Goal: Task Accomplishment & Management: Manage account settings

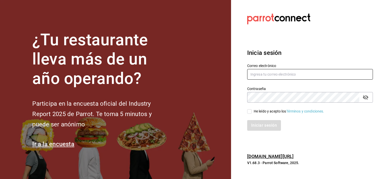
type input "josealejandrovillazavala@gmail.com"
click at [249, 113] on input "He leído y acepto los Términos y condiciones." at bounding box center [249, 111] width 5 height 5
checkbox input "true"
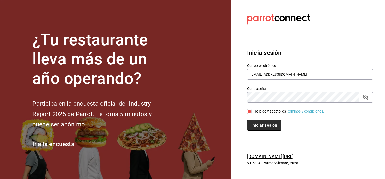
click at [251, 123] on button "Iniciar sesión" at bounding box center [264, 125] width 34 height 11
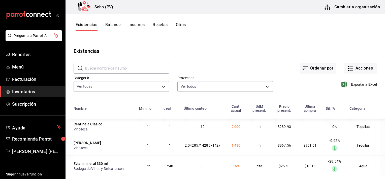
click at [32, 91] on span "Inventarios" at bounding box center [36, 91] width 49 height 7
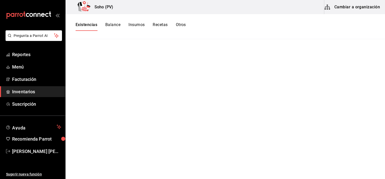
click at [83, 26] on button "Existencias" at bounding box center [87, 26] width 22 height 9
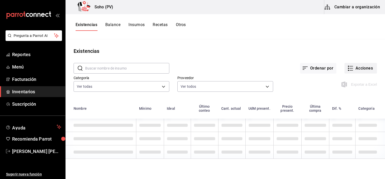
click at [355, 70] on button "Acciones" at bounding box center [361, 68] width 33 height 11
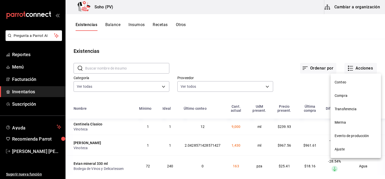
click at [341, 95] on span "Compra" at bounding box center [356, 95] width 42 height 5
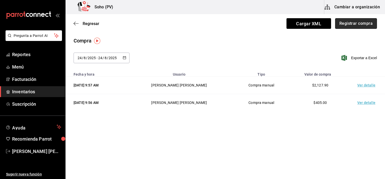
click at [349, 22] on button "Registrar compra" at bounding box center [356, 23] width 42 height 11
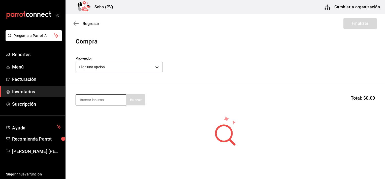
click at [103, 104] on input at bounding box center [101, 99] width 50 height 11
type input "papa"
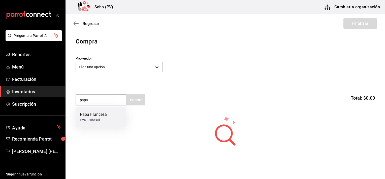
click at [108, 114] on div "Papa Francesa Pza - Girasol" at bounding box center [101, 116] width 50 height 19
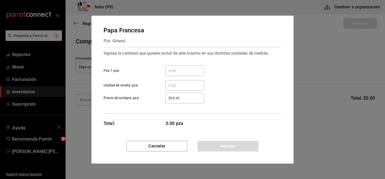
click at [195, 71] on input "​ Pza 1 pza" at bounding box center [185, 71] width 39 height 6
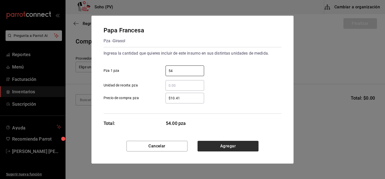
type input "54"
click at [225, 142] on button "Agregar" at bounding box center [228, 145] width 61 height 11
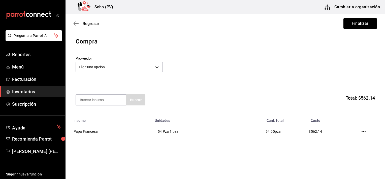
click at [141, 61] on div "Elige una opción default" at bounding box center [119, 66] width 87 height 13
click at [140, 70] on body "Pregunta a Parrot AI Reportes Menú Facturación Inventarios Suscripción Ayuda Re…" at bounding box center [192, 75] width 385 height 150
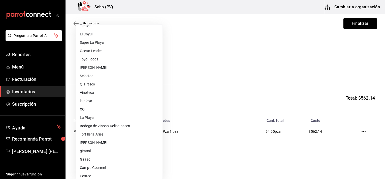
scroll to position [41, 0]
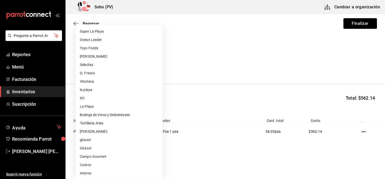
click at [109, 151] on li "Girasol" at bounding box center [119, 148] width 87 height 8
type input "c5dcc442-3b5e-423c-b30b-1858bdfcbb28"
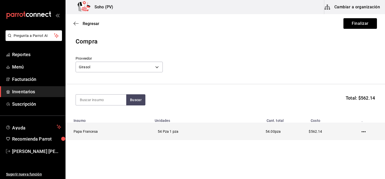
click at [362, 130] on icon "button" at bounding box center [364, 131] width 4 height 4
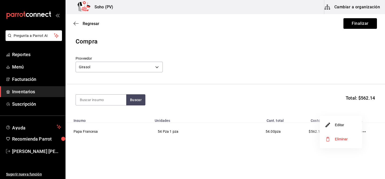
click at [354, 124] on li "Editar" at bounding box center [341, 125] width 42 height 14
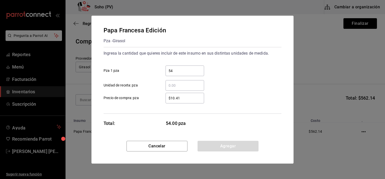
click at [192, 72] on input "54" at bounding box center [185, 71] width 39 height 6
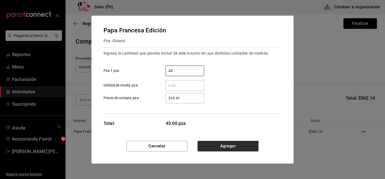
type input "45"
click at [239, 142] on button "Agregar" at bounding box center [228, 145] width 61 height 11
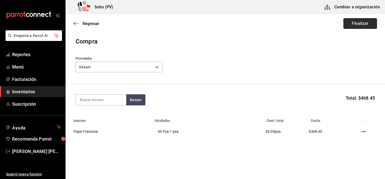
click at [347, 25] on button "Finalizar" at bounding box center [361, 23] width 34 height 11
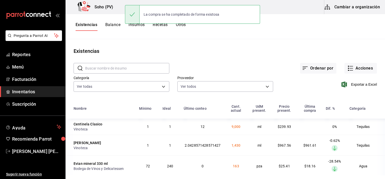
click at [167, 66] on input "text" at bounding box center [127, 68] width 84 height 10
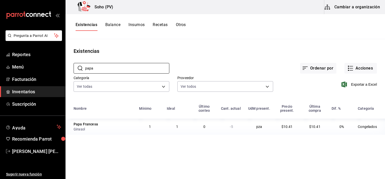
type input "papa"
click at [287, 89] on div "Exportar a Excel" at bounding box center [325, 80] width 104 height 26
click at [356, 72] on button "Acciones" at bounding box center [361, 68] width 33 height 11
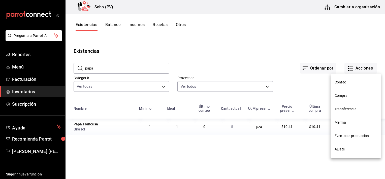
click at [352, 97] on span "Compra" at bounding box center [356, 95] width 42 height 5
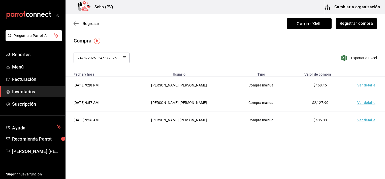
click at [373, 83] on td "Ver detalle" at bounding box center [367, 84] width 35 height 17
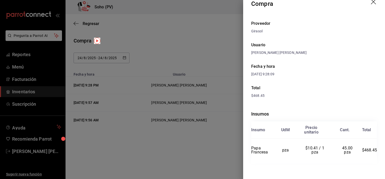
scroll to position [9, 0]
click at [207, 131] on div at bounding box center [192, 89] width 385 height 179
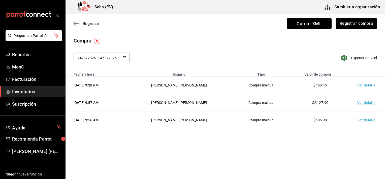
click at [302, 37] on div "Compra" at bounding box center [226, 41] width 304 height 8
click at [92, 26] on div "Regresar Cargar XML Registrar compra" at bounding box center [226, 23] width 320 height 19
click at [91, 26] on div "Regresar Cargar XML Registrar compra" at bounding box center [226, 23] width 320 height 19
click at [84, 25] on span "Regresar" at bounding box center [91, 23] width 17 height 5
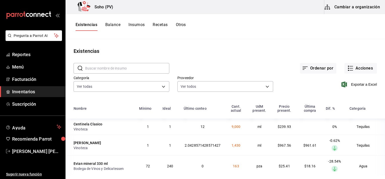
click at [47, 90] on span "Inventarios" at bounding box center [36, 91] width 49 height 7
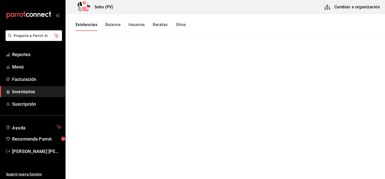
click at [92, 24] on button "Existencias" at bounding box center [87, 26] width 22 height 9
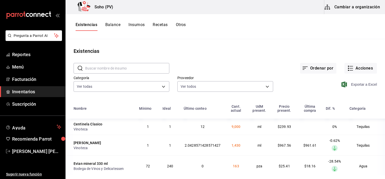
click at [358, 85] on span "Exportar a Excel" at bounding box center [360, 84] width 35 height 6
click at [43, 51] on span "Reportes" at bounding box center [36, 54] width 49 height 7
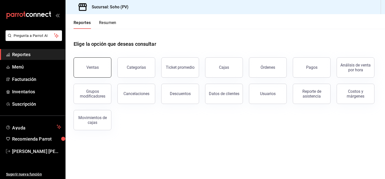
click at [106, 66] on button "Ventas" at bounding box center [93, 67] width 38 height 20
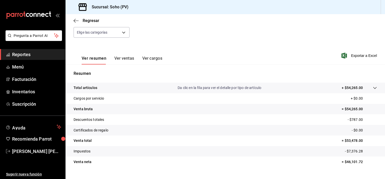
scroll to position [63, 0]
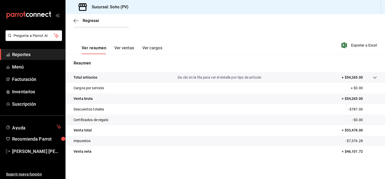
click at [48, 52] on span "Reportes" at bounding box center [36, 54] width 49 height 7
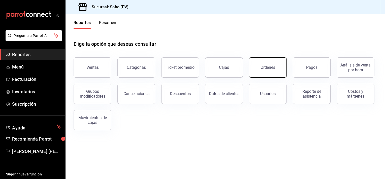
click at [262, 67] on div "Órdenes" at bounding box center [268, 67] width 15 height 5
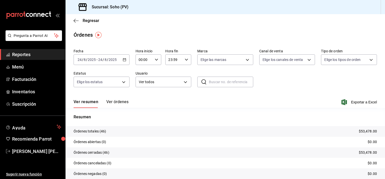
click at [120, 101] on button "Ver órdenes" at bounding box center [117, 103] width 22 height 9
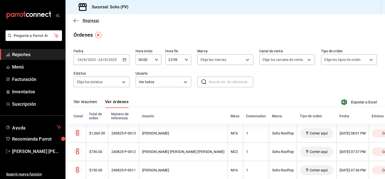
click at [92, 19] on span "Regresar" at bounding box center [91, 20] width 17 height 5
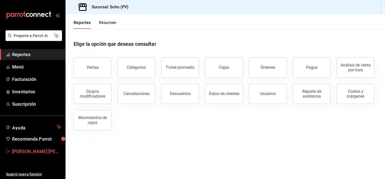
click at [43, 149] on span "[PERSON_NAME]" at bounding box center [36, 151] width 49 height 7
